Goal: Task Accomplishment & Management: Manage account settings

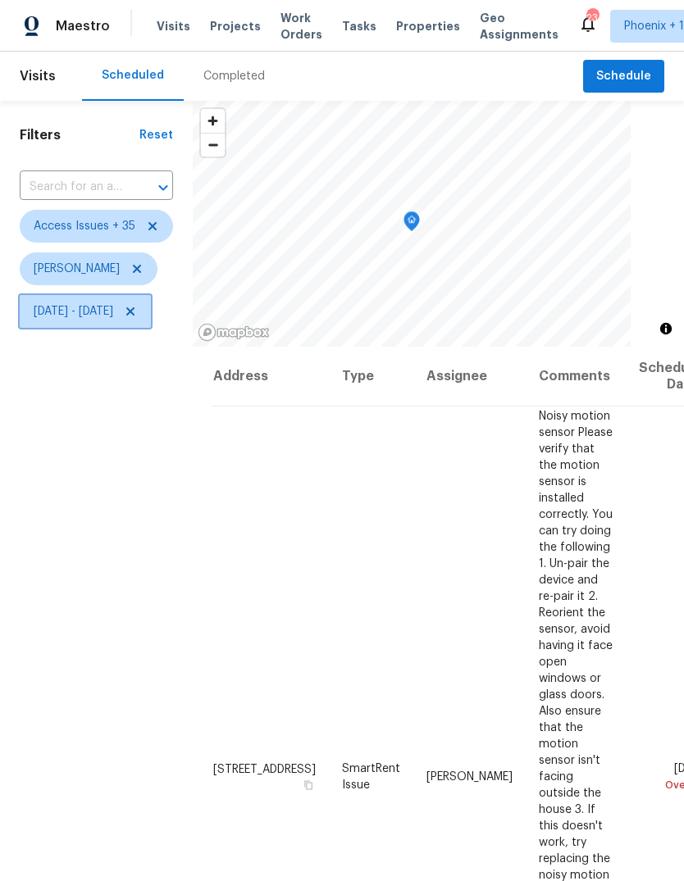
click at [113, 320] on span "[DATE] - [DATE]" at bounding box center [74, 311] width 80 height 16
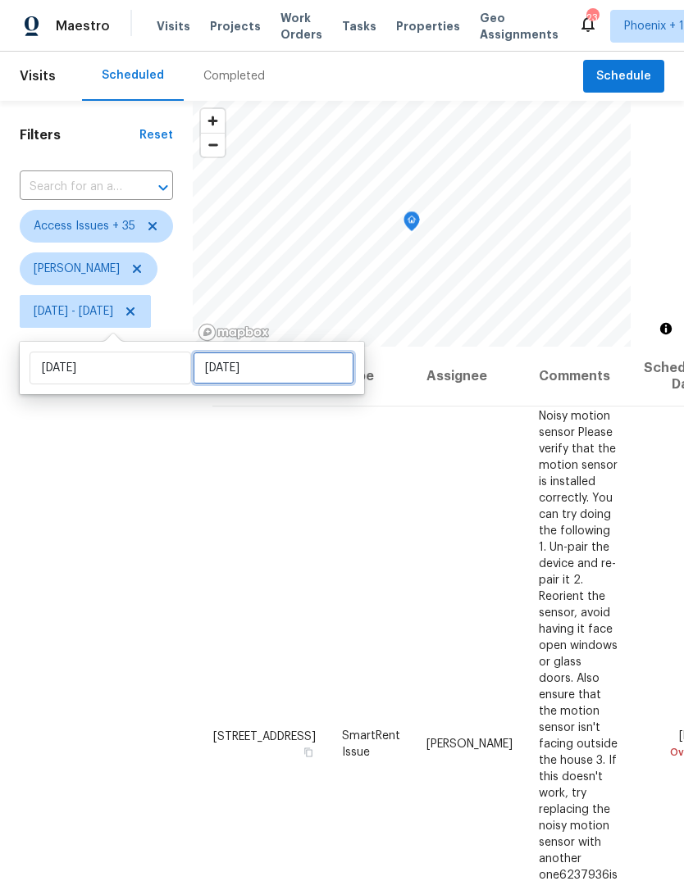
click at [304, 363] on input "[DATE]" at bounding box center [273, 368] width 161 height 33
select select "6"
select select "2025"
select select "7"
select select "2025"
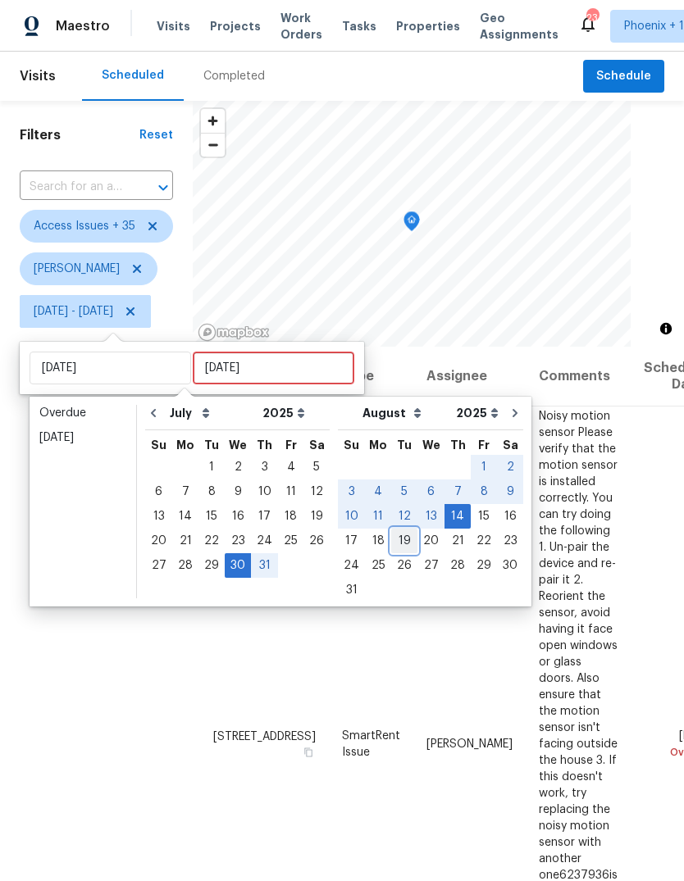
click at [400, 536] on div "19" at bounding box center [404, 541] width 26 height 23
type input "[DATE]"
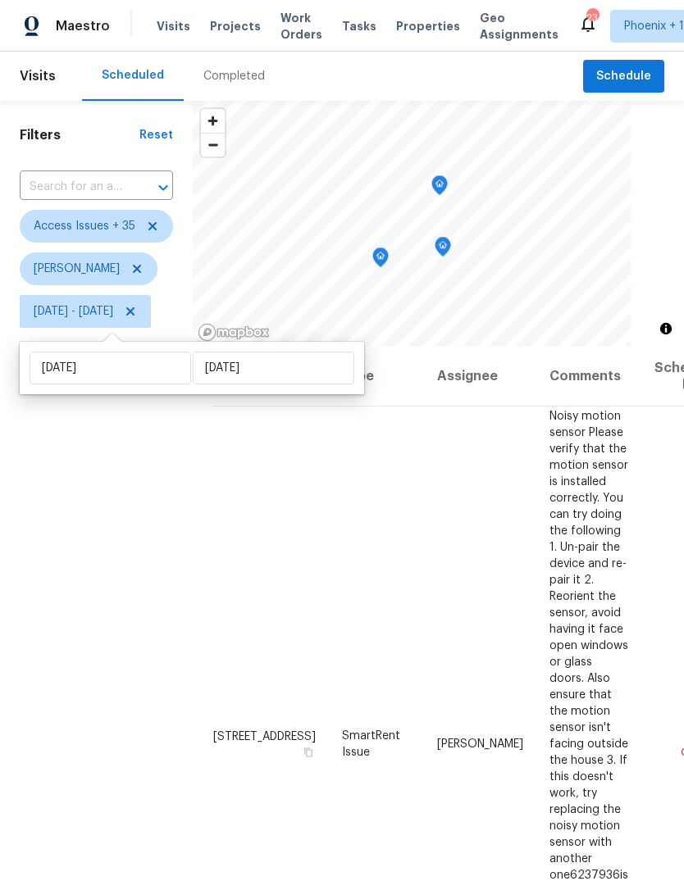
click at [89, 612] on div "Filters Reset ​ Access Issues + 35 [PERSON_NAME][DATE] - [DATE]" at bounding box center [96, 576] width 193 height 951
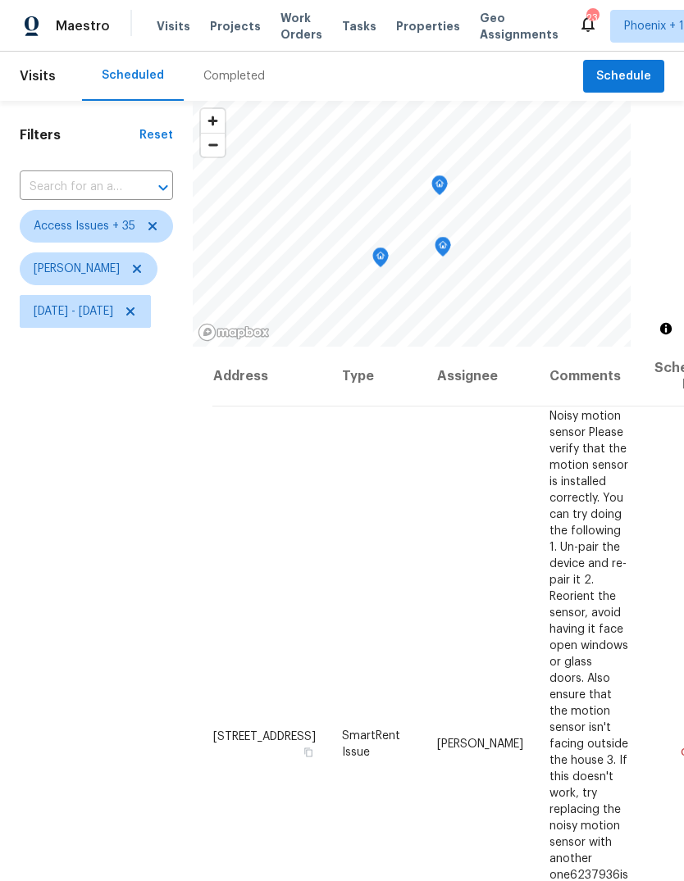
click at [381, 258] on icon "Map marker" at bounding box center [381, 258] width 2 height 2
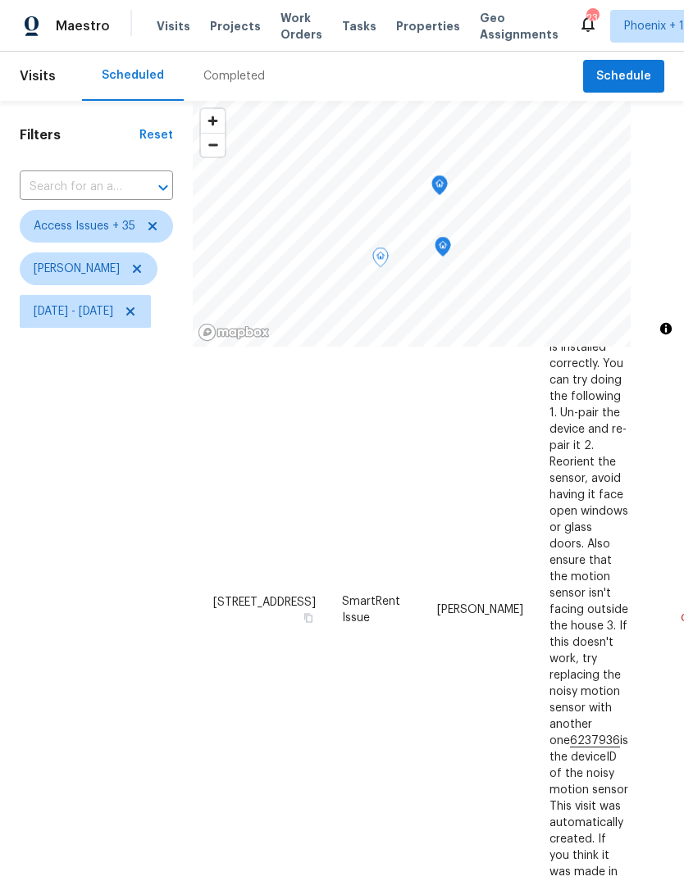
scroll to position [275, 0]
click at [448, 194] on icon "Map marker" at bounding box center [439, 185] width 16 height 20
click at [388, 257] on icon "Map marker" at bounding box center [380, 257] width 15 height 19
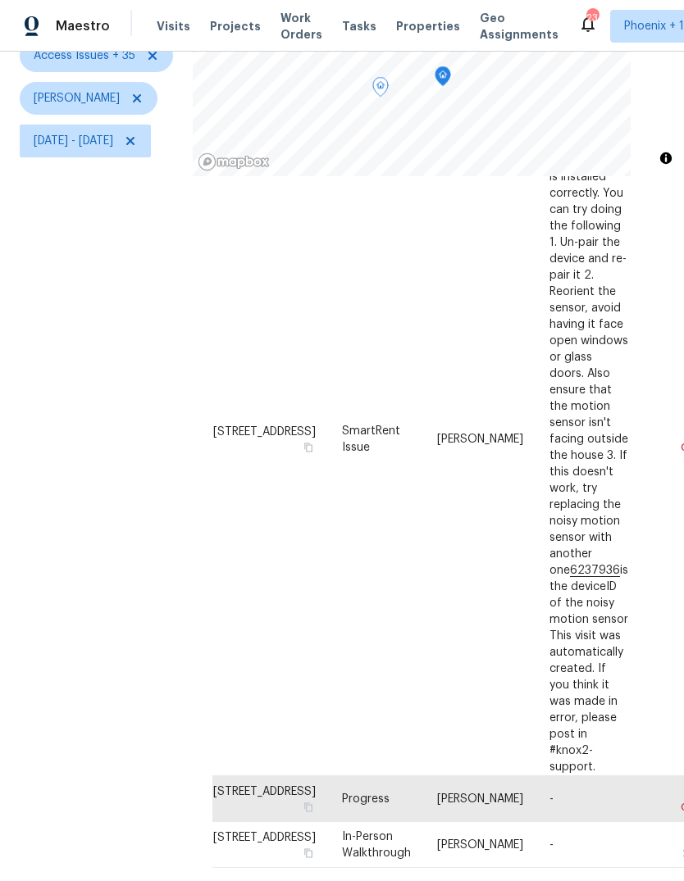
scroll to position [158, 0]
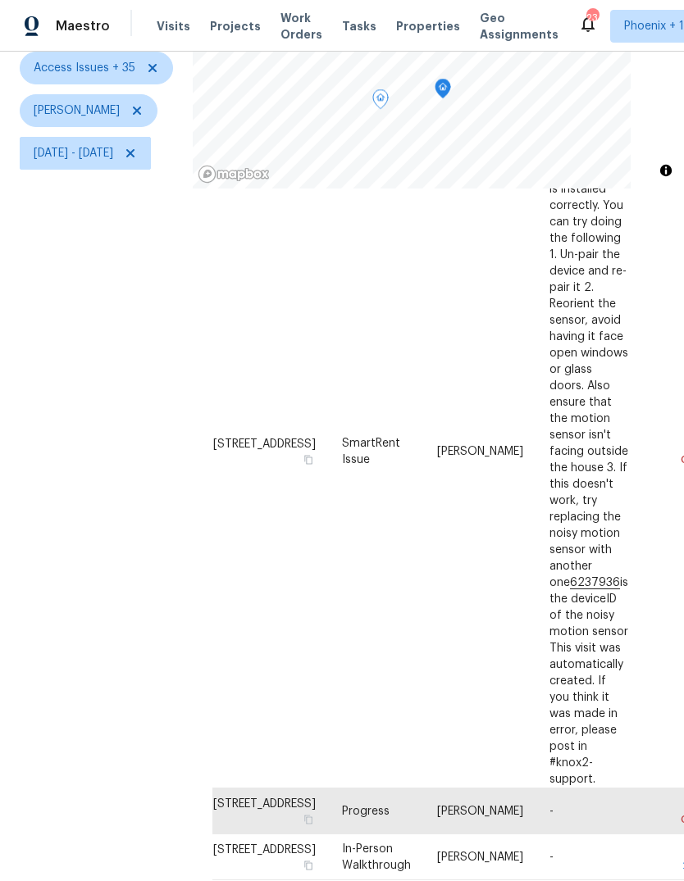
click at [450, 84] on icon "Map marker" at bounding box center [442, 89] width 15 height 19
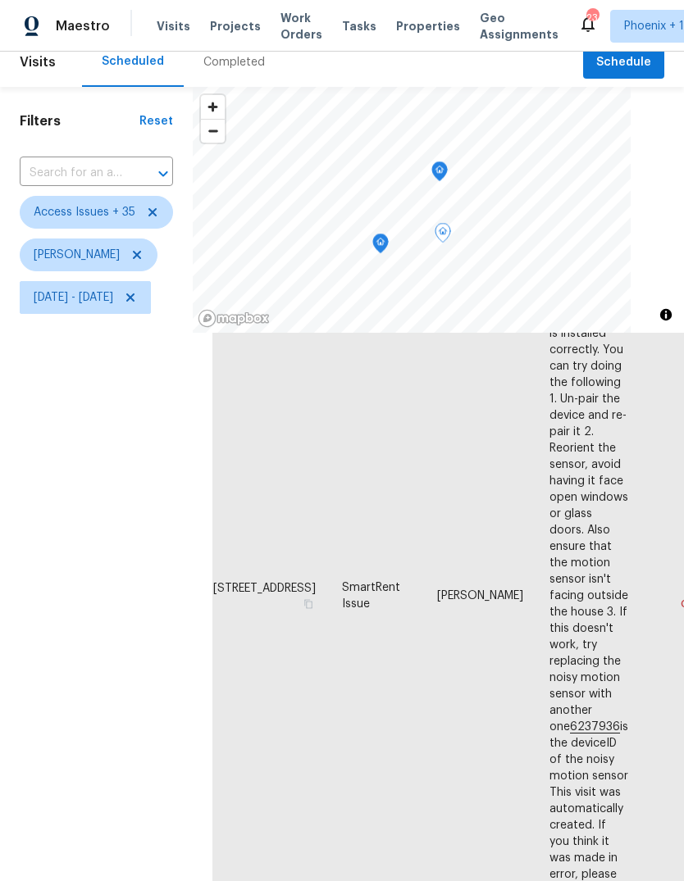
scroll to position [15, 0]
click at [447, 168] on icon "Map marker" at bounding box center [439, 170] width 15 height 19
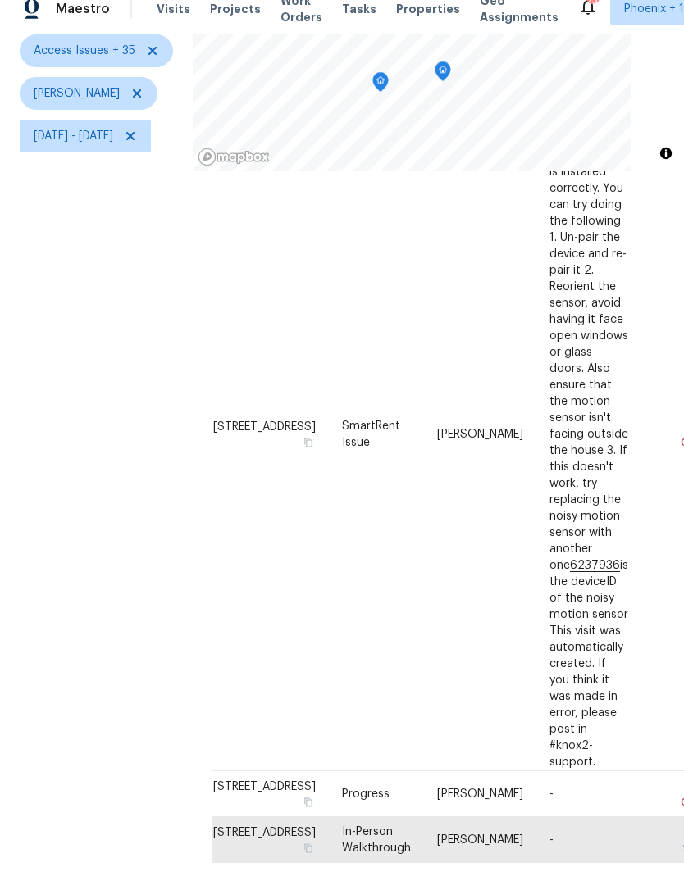
scroll to position [0, 0]
